Goal: Task Accomplishment & Management: Manage account settings

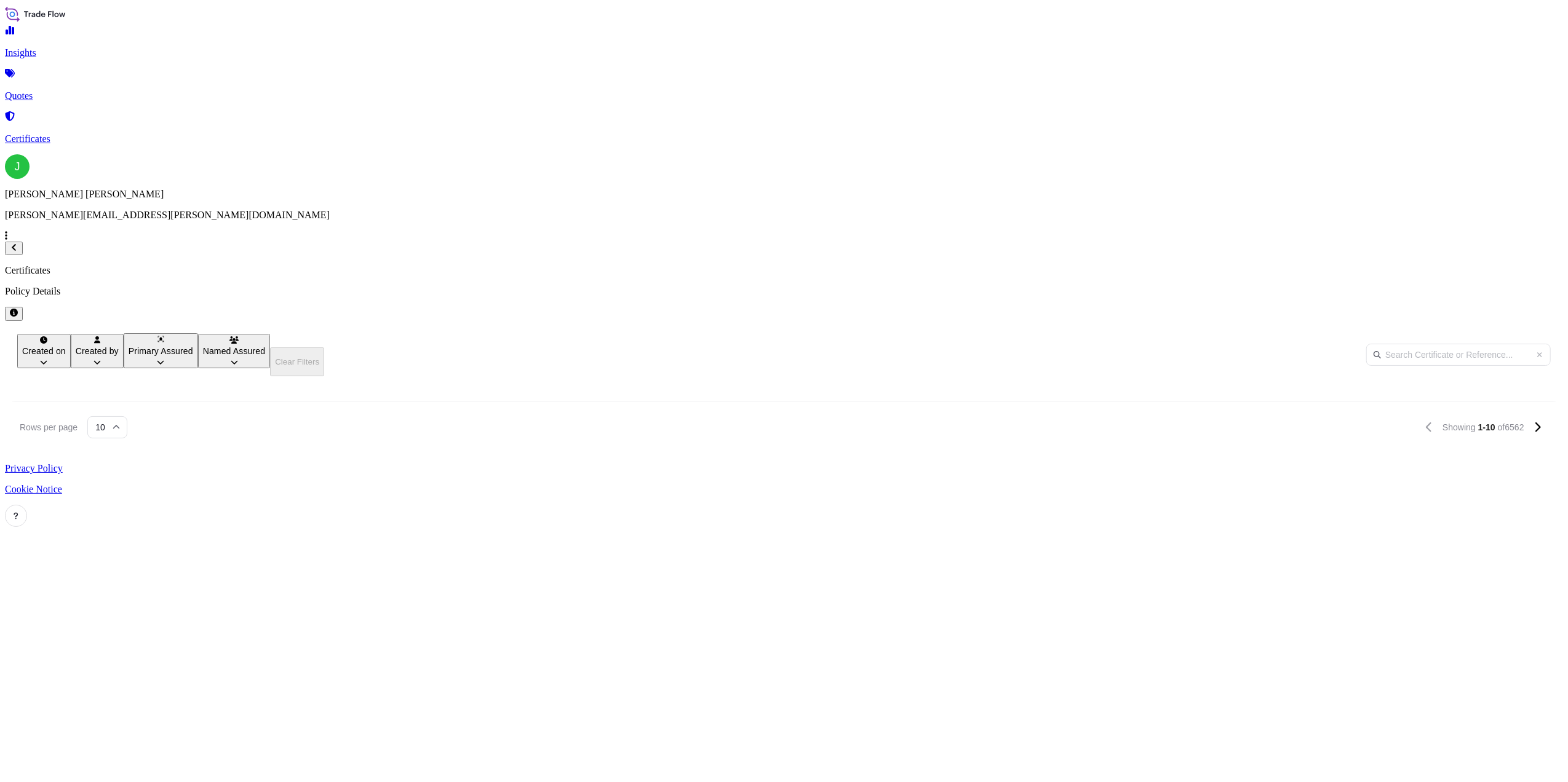
scroll to position [569, 1358]
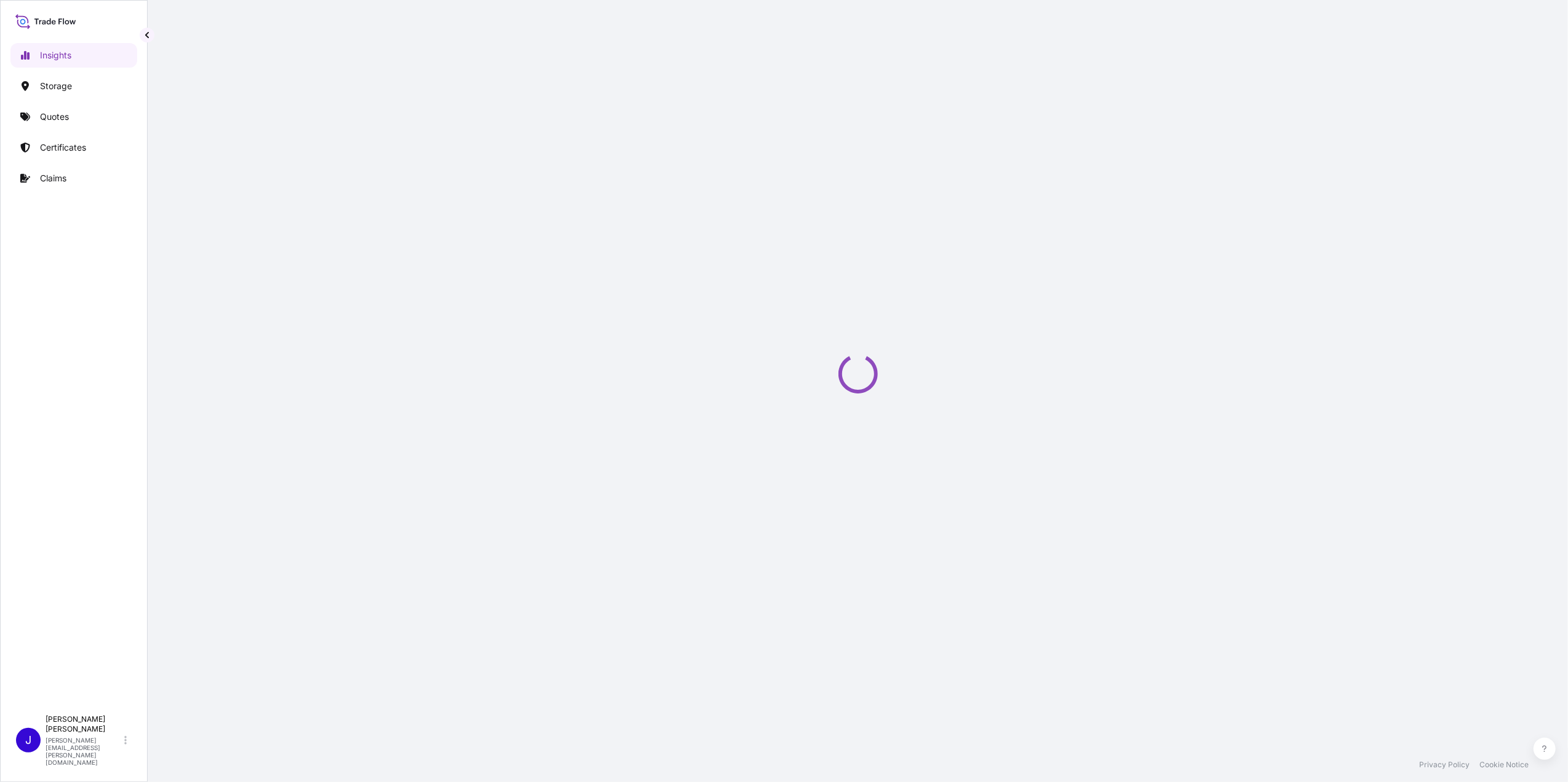
select select "2025"
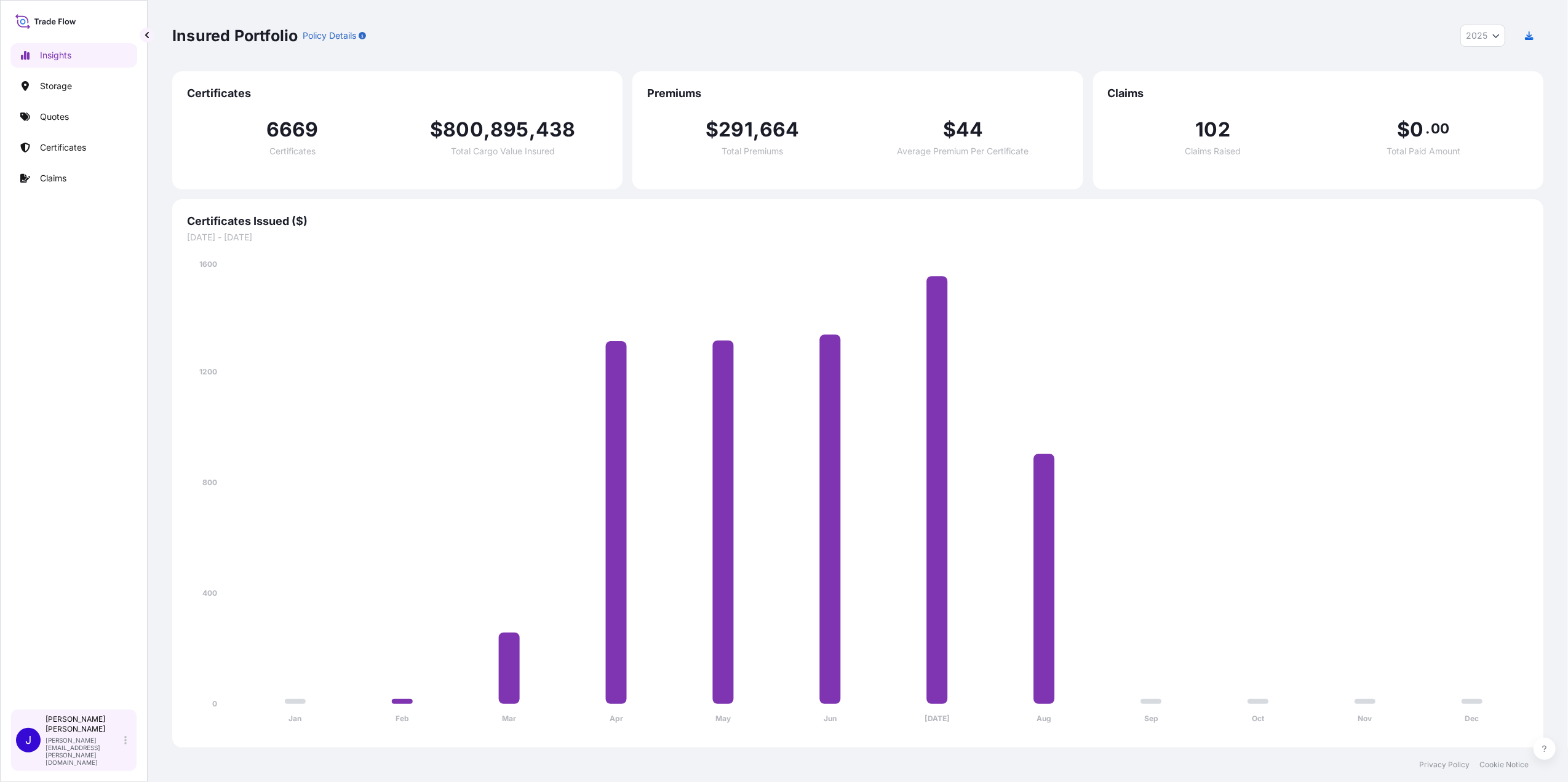
click at [122, 744] on div "[PERSON_NAME] [PERSON_NAME][EMAIL_ADDRESS][PERSON_NAME][DOMAIN_NAME]" at bounding box center [88, 740] width 86 height 52
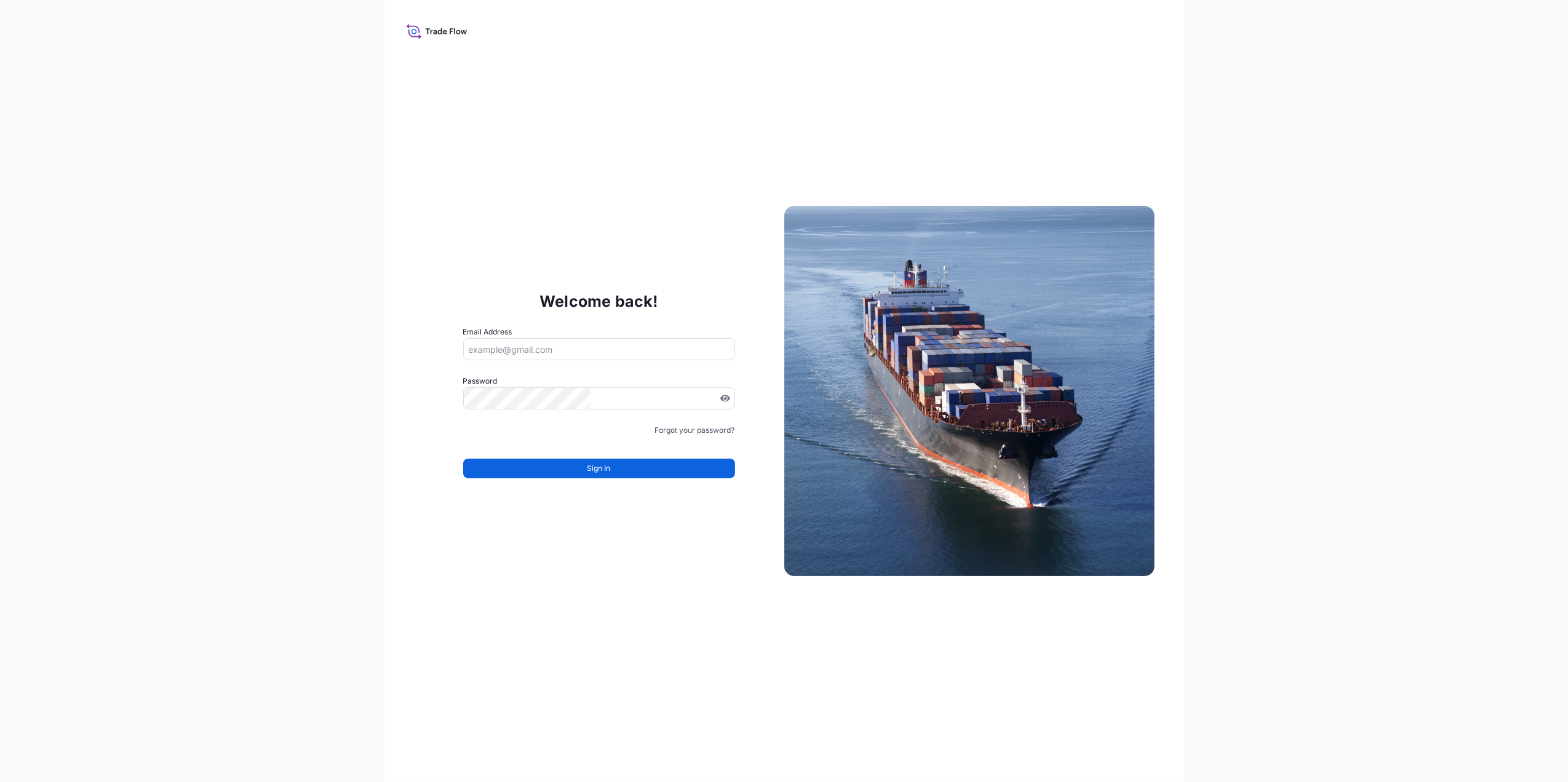
type input "[PERSON_NAME][EMAIL_ADDRESS][PERSON_NAME][DOMAIN_NAME]"
click at [701, 433] on link "Forgot your password?" at bounding box center [695, 430] width 80 height 12
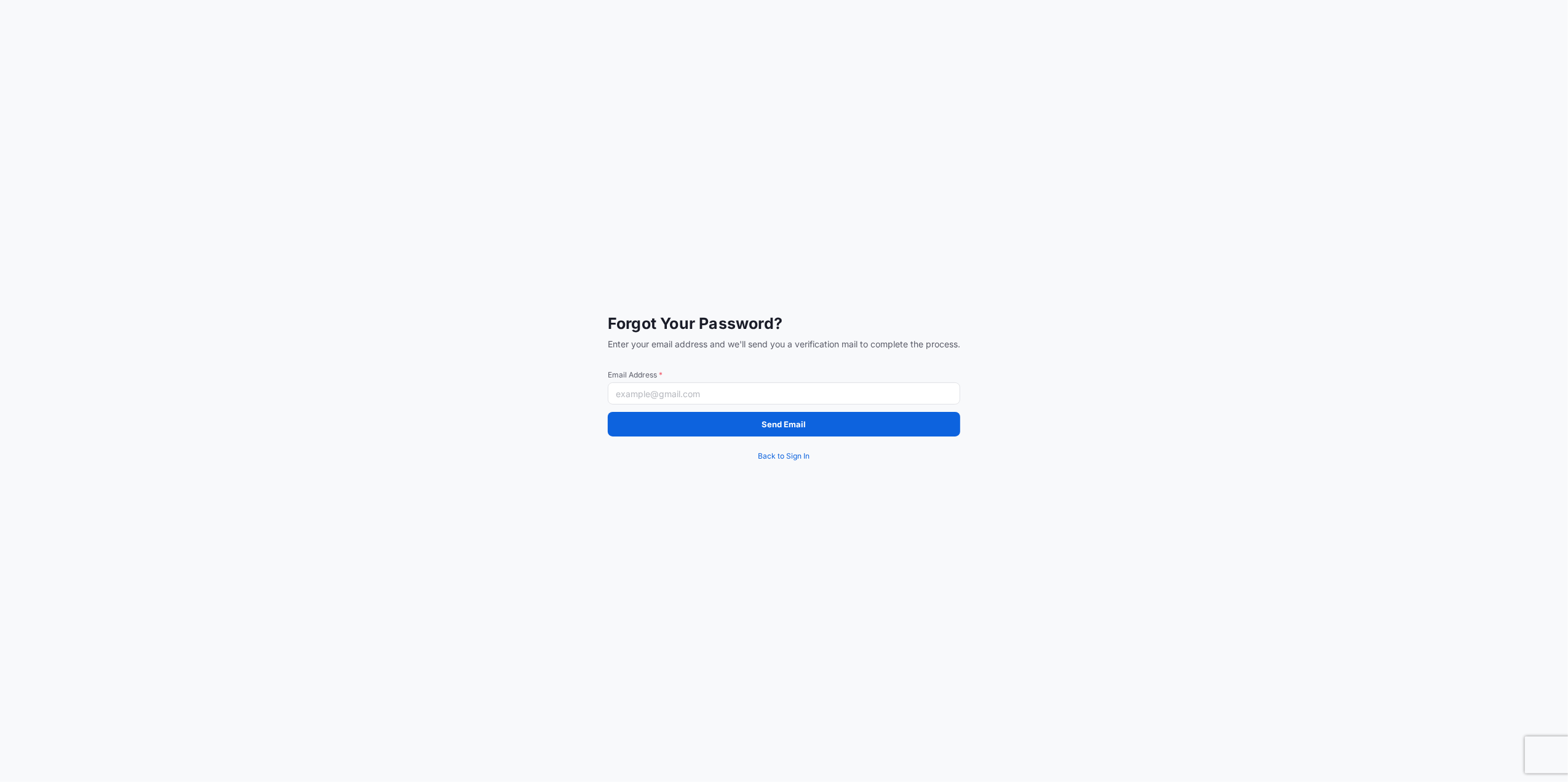
click at [701, 390] on input "Email Address *" at bounding box center [783, 393] width 352 height 22
paste input "[PERSON_NAME][EMAIL_ADDRESS][PERSON_NAME][DOMAIN_NAME]"
type input "[PERSON_NAME][EMAIL_ADDRESS][PERSON_NAME][DOMAIN_NAME]"
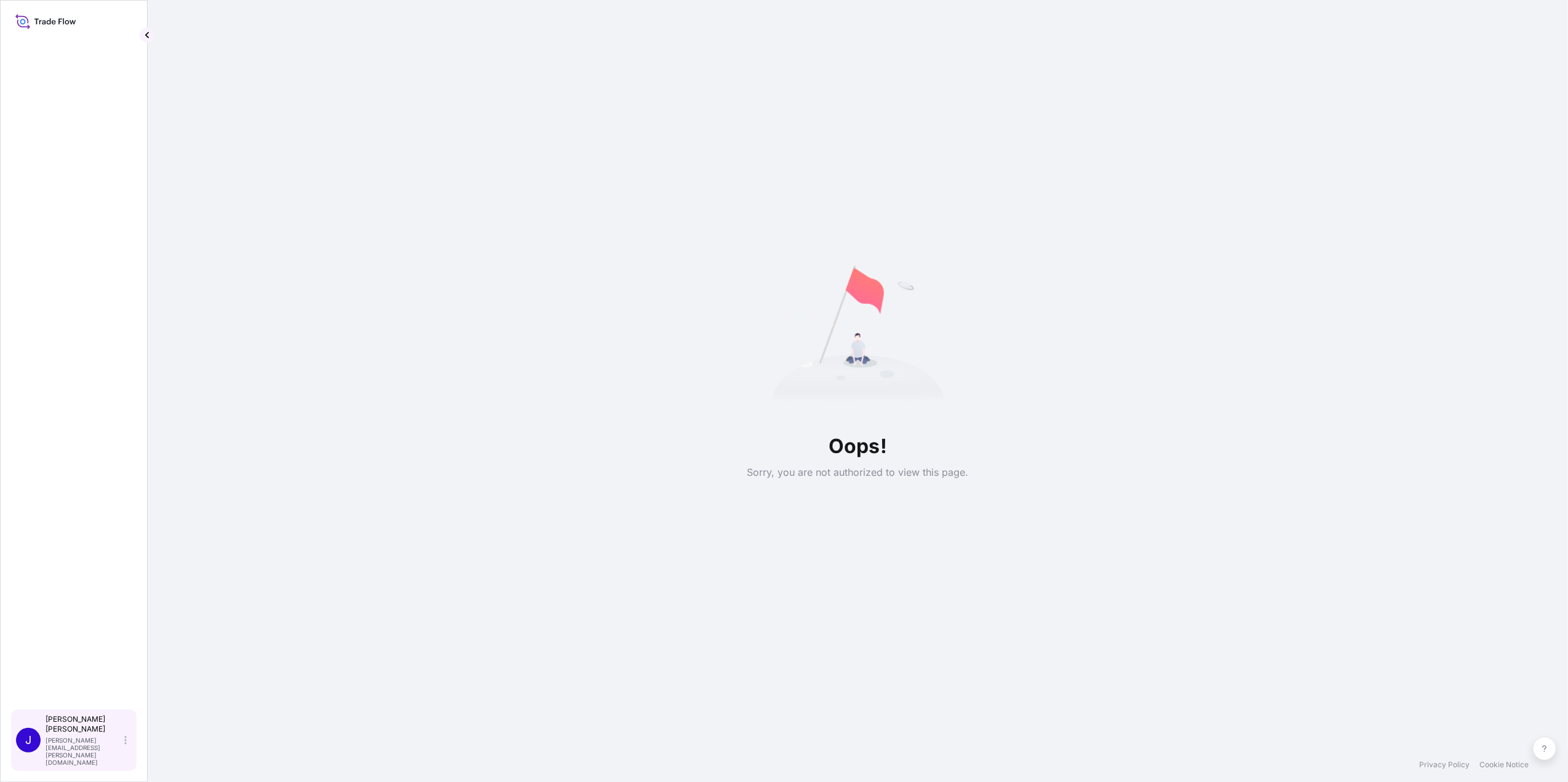
click at [130, 751] on div "J [PERSON_NAME] [PERSON_NAME][EMAIL_ADDRESS][PERSON_NAME][DOMAIN_NAME]" at bounding box center [73, 740] width 116 height 52
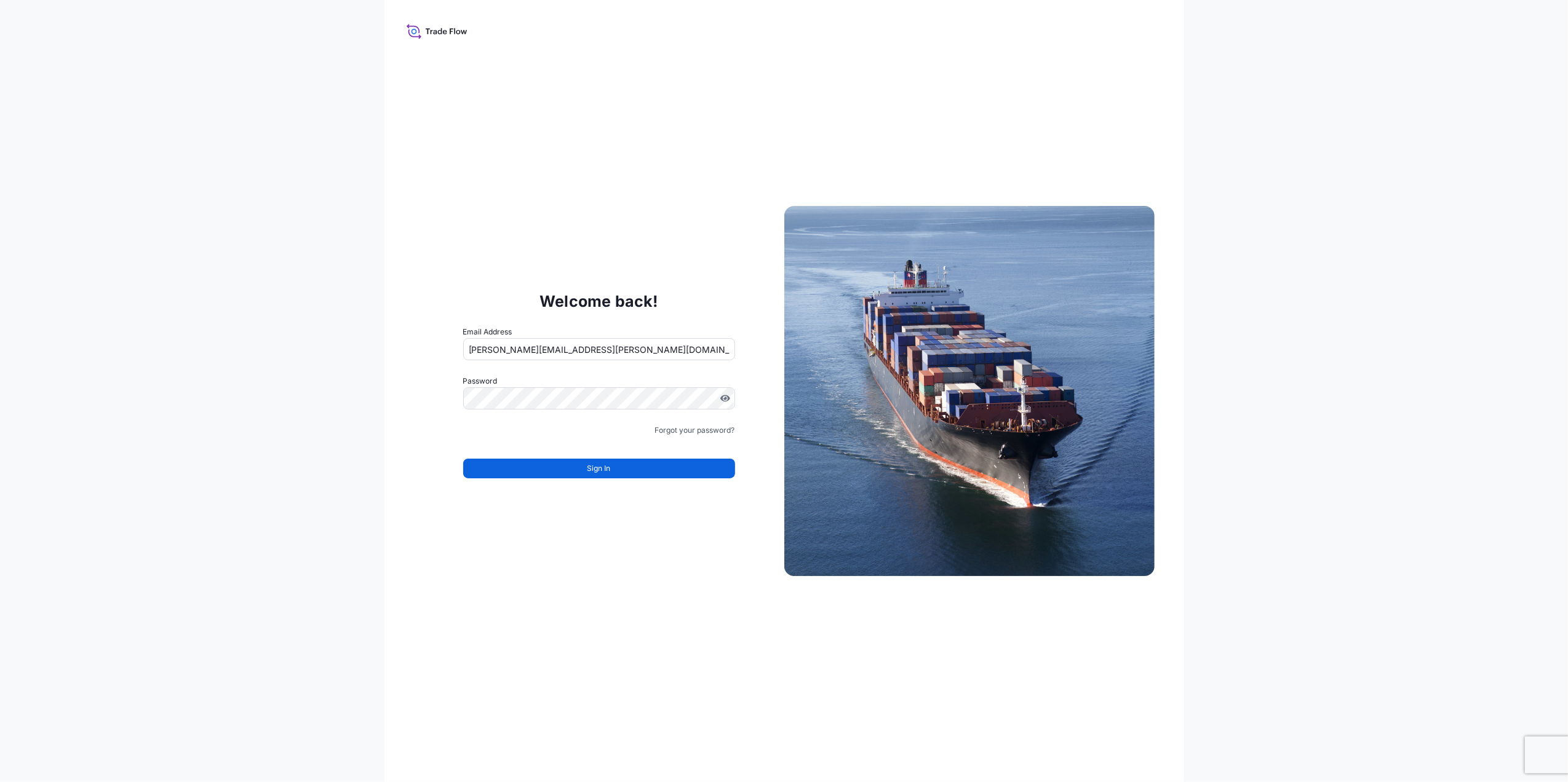
click at [621, 346] on input "[PERSON_NAME][EMAIL_ADDRESS][PERSON_NAME][DOMAIN_NAME]" at bounding box center [598, 349] width 272 height 22
drag, startPoint x: 621, startPoint y: 350, endPoint x: 361, endPoint y: 350, distance: 260.0
click at [289, 356] on div "Welcome back! Email Address jennifer.ellis+helutrans@wtwco.com Password Must in…" at bounding box center [784, 391] width 1568 height 782
click at [550, 352] on input "[PERSON_NAME][EMAIL_ADDRESS][PERSON_NAME][DOMAIN_NAME]" at bounding box center [598, 349] width 272 height 22
click at [550, 353] on input "[PERSON_NAME][EMAIL_ADDRESS][PERSON_NAME][DOMAIN_NAME]" at bounding box center [598, 349] width 272 height 22
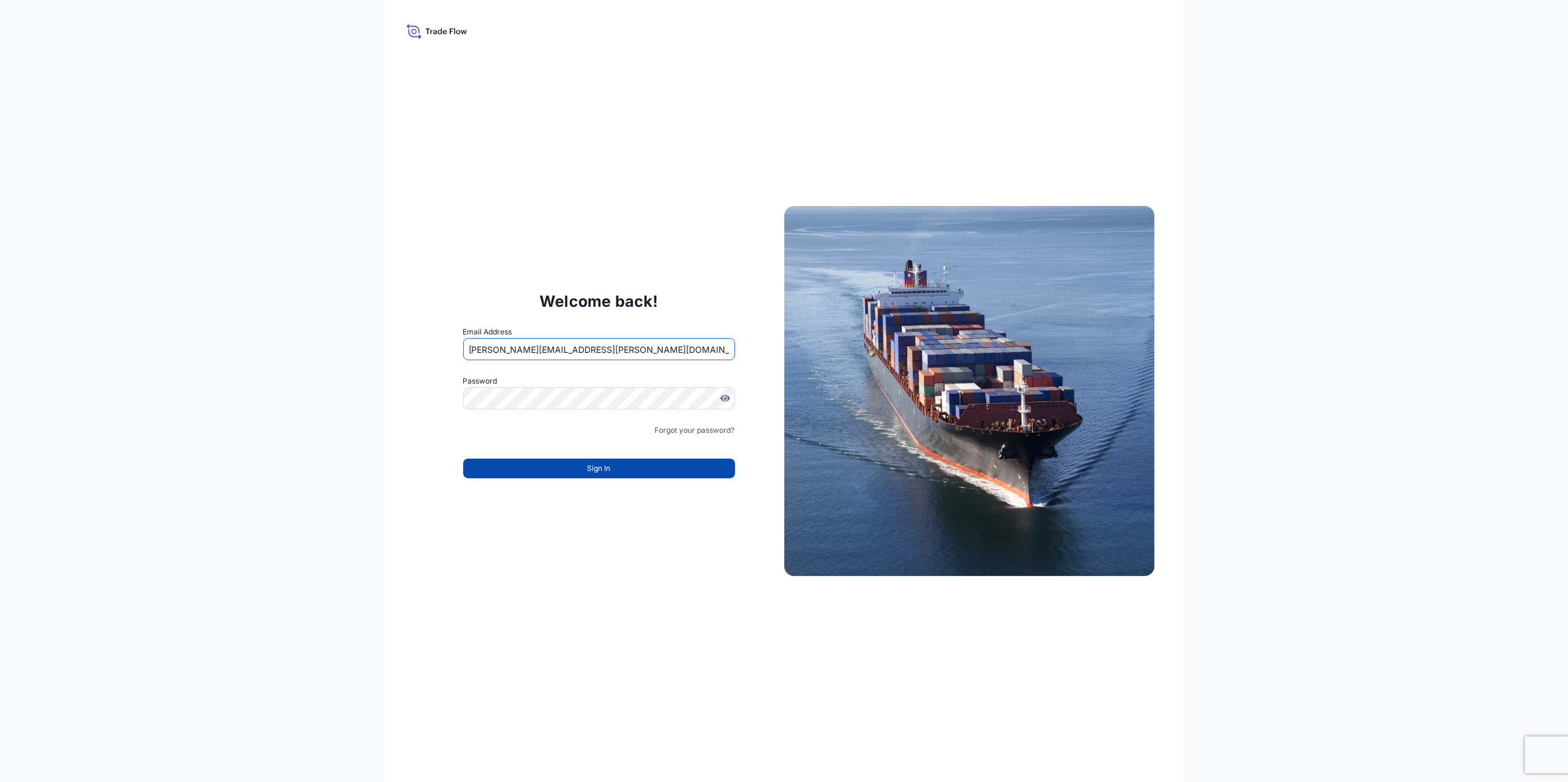
type input "[PERSON_NAME][EMAIL_ADDRESS][PERSON_NAME][DOMAIN_NAME]"
click at [564, 468] on button "Sign In" at bounding box center [598, 469] width 272 height 20
